Goal: Find specific page/section: Find specific page/section

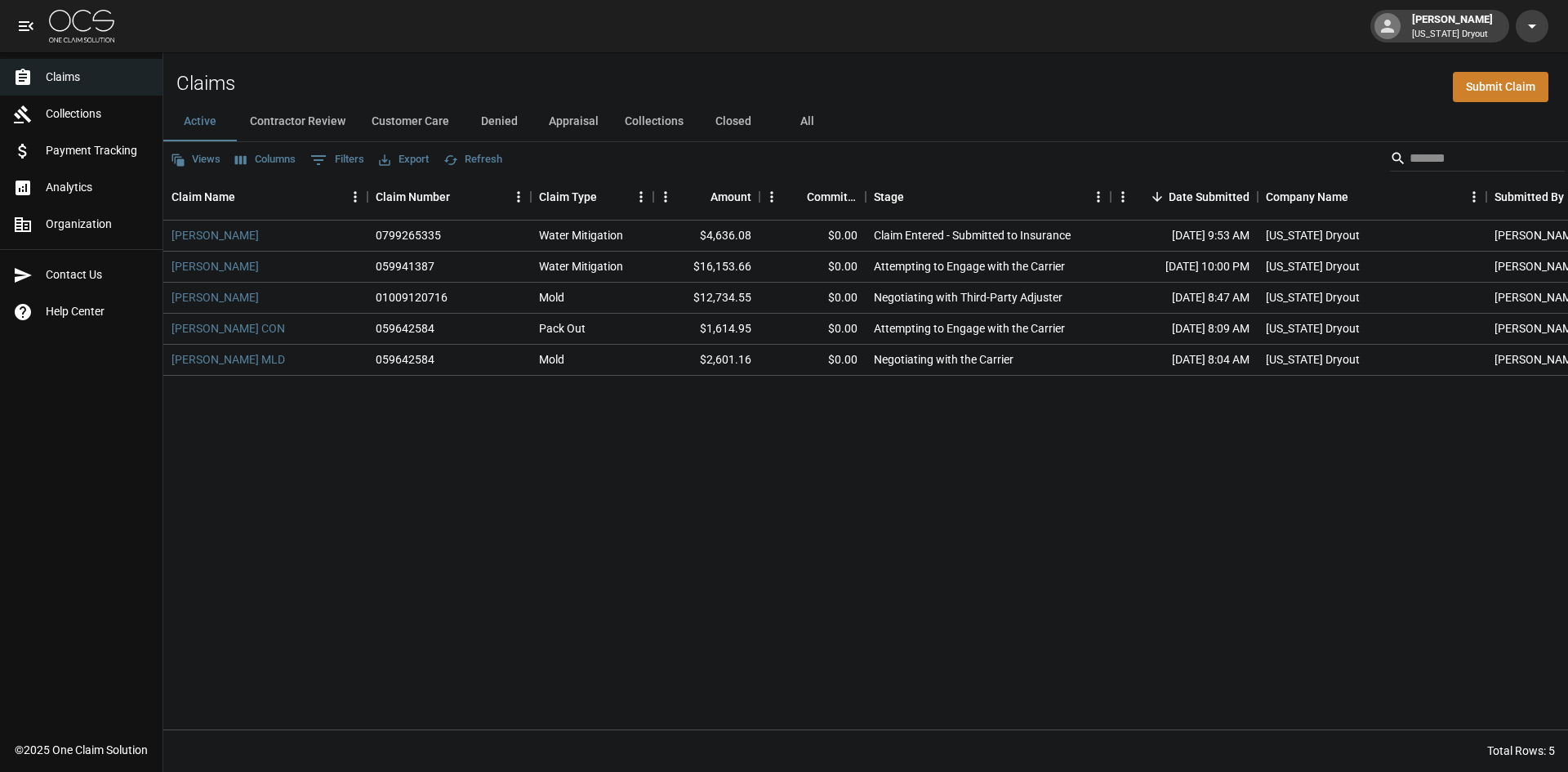
click at [99, 34] on img at bounding box center [81, 26] width 65 height 32
click at [96, 20] on img at bounding box center [81, 26] width 65 height 32
click at [714, 603] on div "[PERSON_NAME] 0799265335 Water Mitigation $4,636.08 $0.00 Claim Entered - Submi…" at bounding box center [927, 475] width 1528 height 510
